Goal: Task Accomplishment & Management: Use online tool/utility

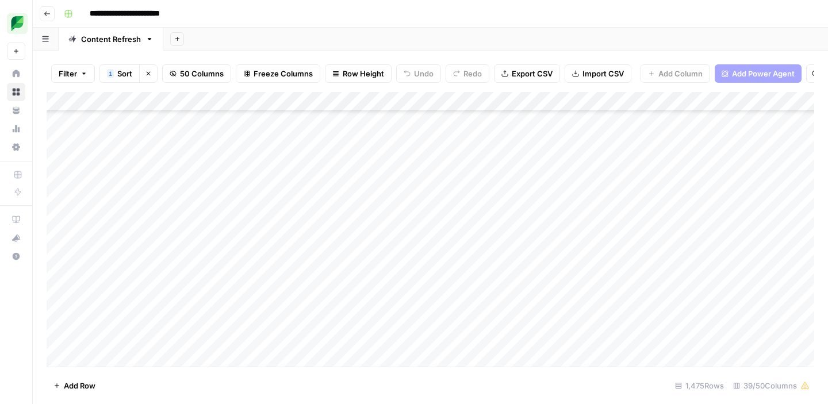
scroll to position [1410, 0]
type input "*****"
click at [636, 22] on div "**********" at bounding box center [437, 14] width 757 height 18
type input "**********"
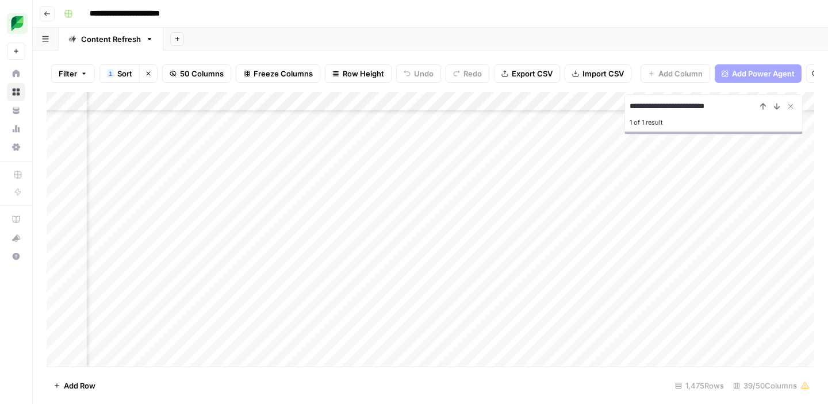
scroll to position [7722, 859]
click at [302, 317] on div "Add Column" at bounding box center [431, 229] width 768 height 275
click at [520, 316] on div "Add Column" at bounding box center [431, 229] width 768 height 275
click at [511, 318] on div "Add Column" at bounding box center [431, 229] width 768 height 275
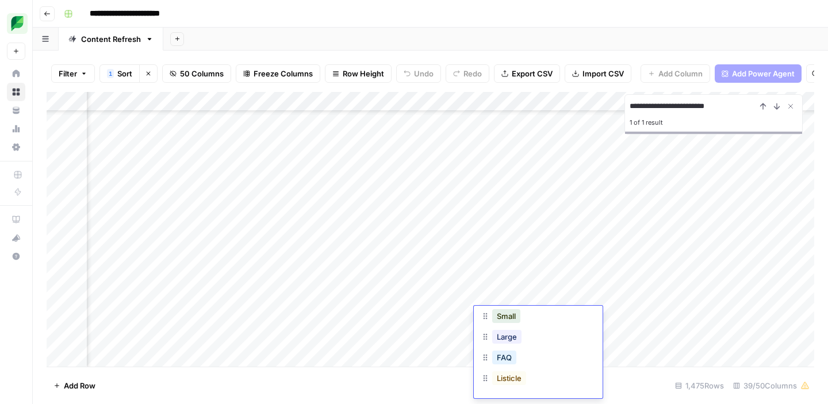
scroll to position [45, 0]
click at [515, 339] on button "Large" at bounding box center [506, 336] width 29 height 14
click at [501, 316] on div "Add Column" at bounding box center [431, 229] width 768 height 275
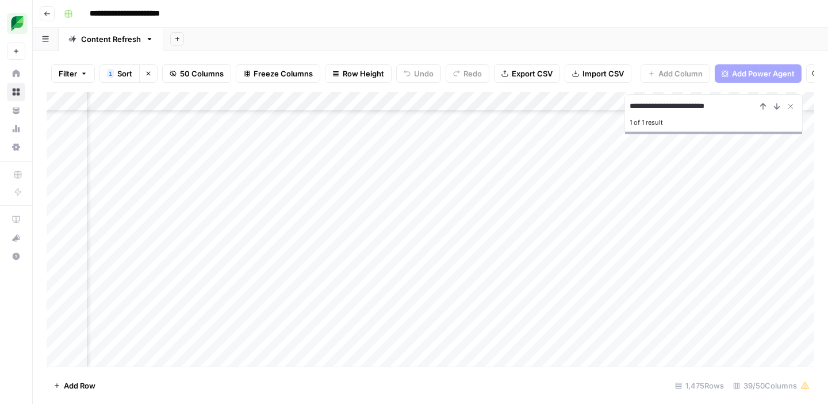
click at [328, 316] on div "Add Column" at bounding box center [431, 229] width 768 height 275
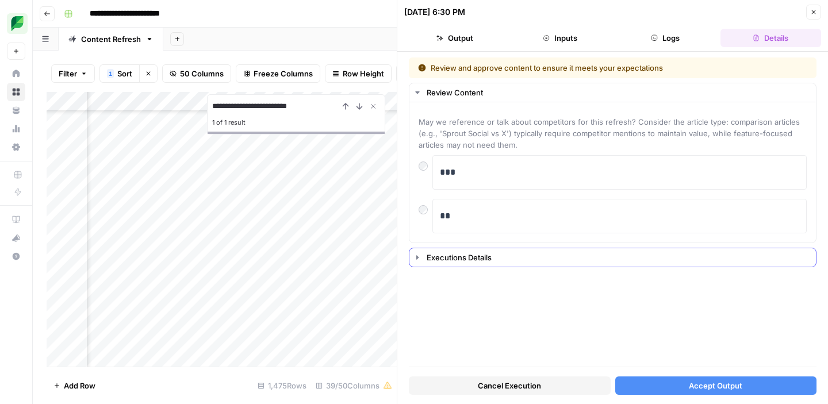
click at [418, 258] on icon "button" at bounding box center [417, 257] width 9 height 9
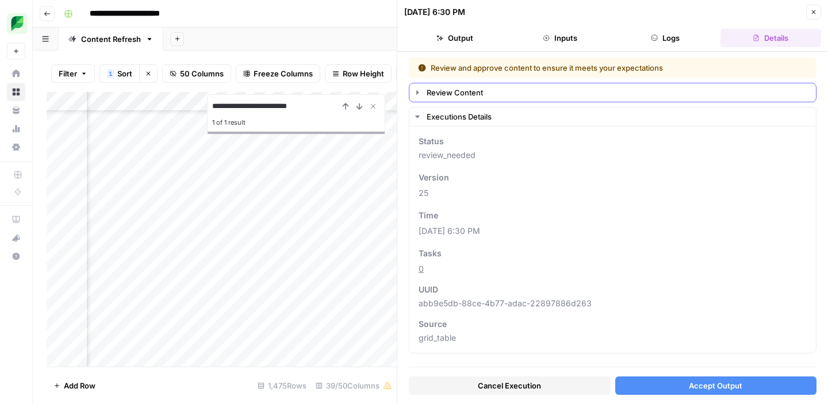
click at [417, 93] on icon "button" at bounding box center [417, 92] width 2 height 4
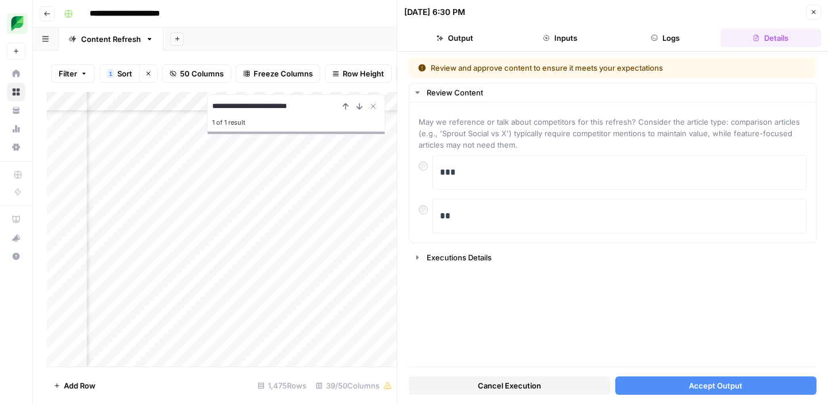
click at [645, 386] on button "Accept Output" at bounding box center [716, 386] width 202 height 18
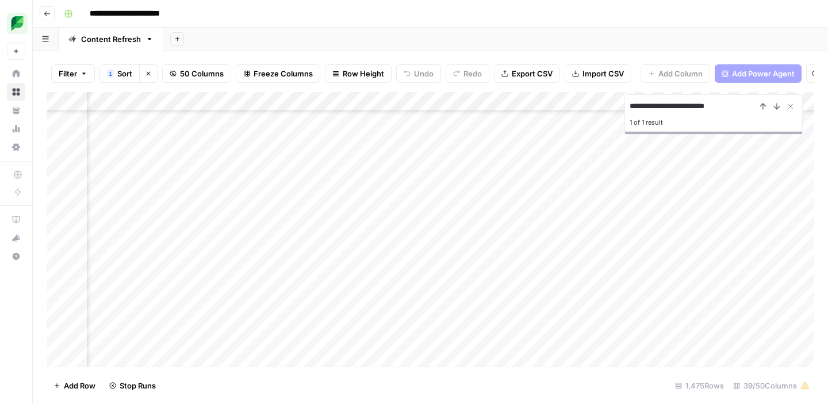
scroll to position [7722, 1595]
click at [792, 106] on icon "Close Search" at bounding box center [790, 106] width 9 height 9
